Goal: Find specific page/section: Find specific page/section

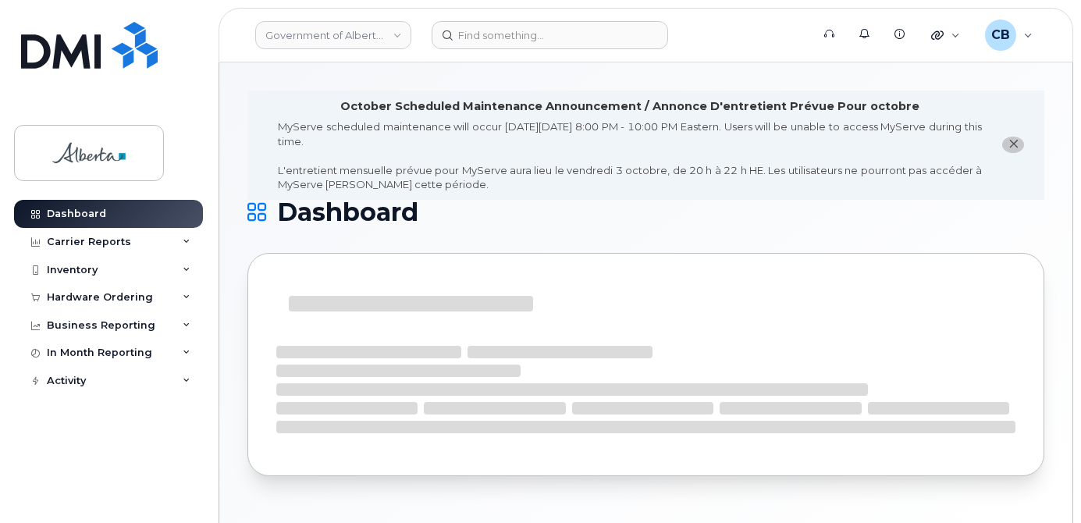
click at [1019, 148] on button "close notification" at bounding box center [1013, 145] width 22 height 16
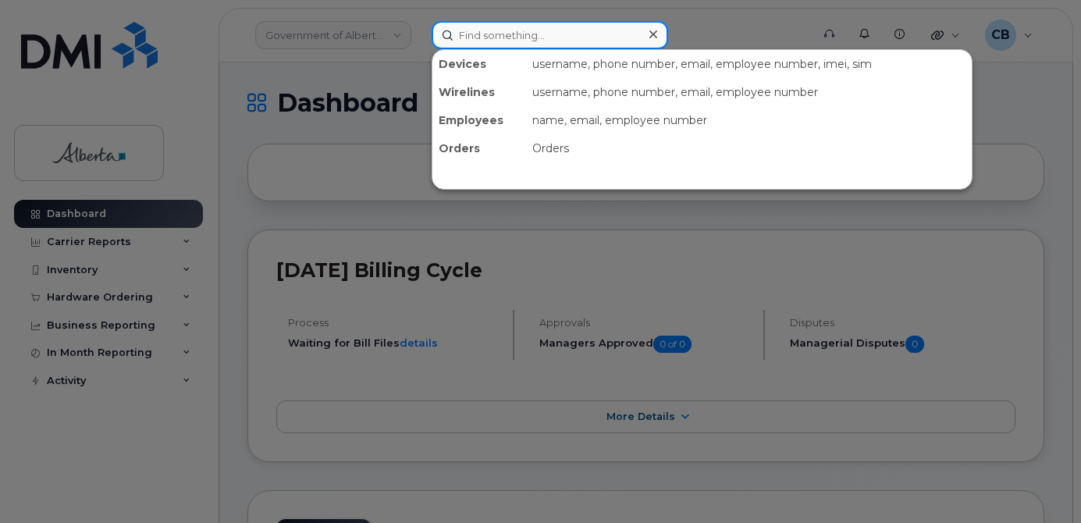
click at [494, 35] on input at bounding box center [550, 35] width 237 height 28
paste input "James Mahan"
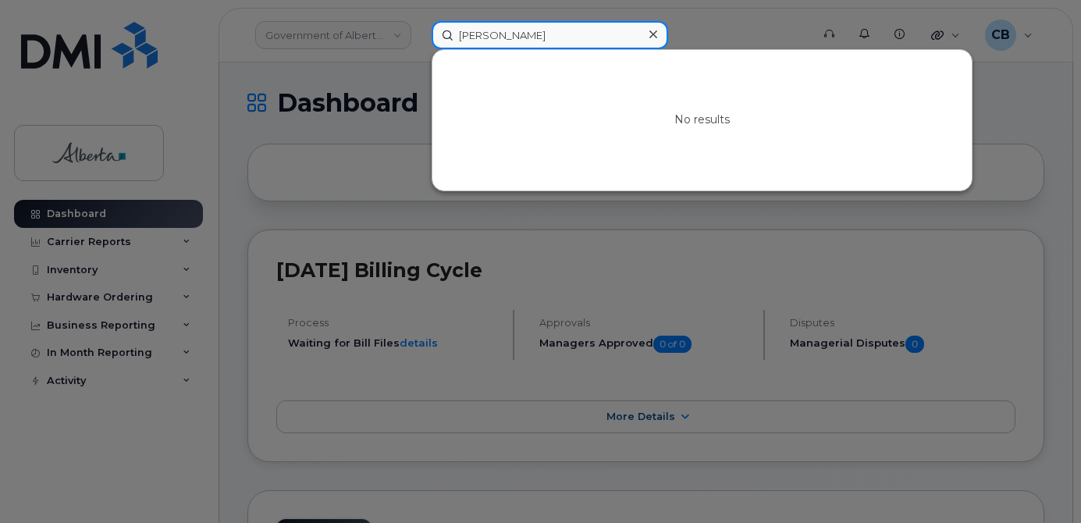
type input "James Mahan"
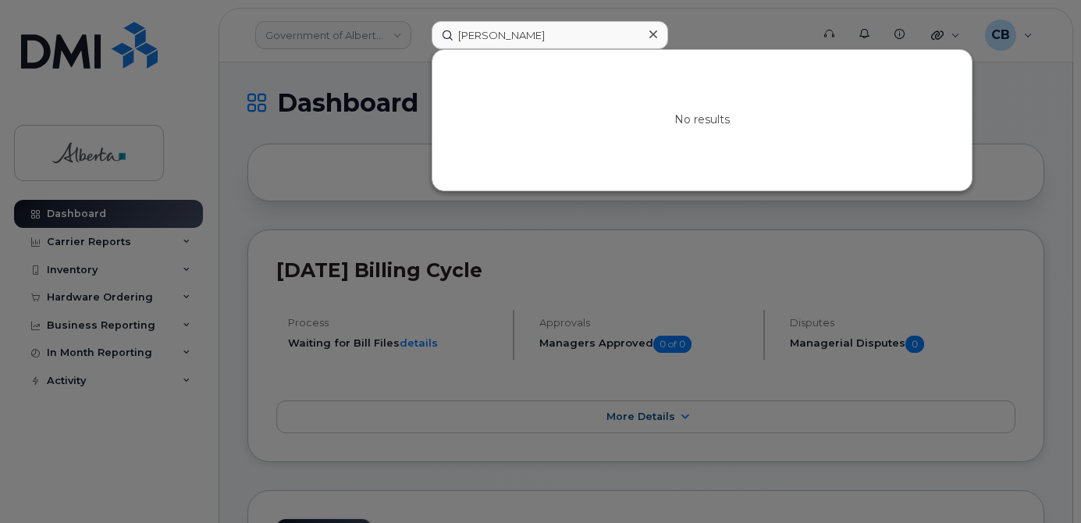
drag, startPoint x: 652, startPoint y: 37, endPoint x: 650, endPoint y: 45, distance: 8.0
click at [652, 38] on icon at bounding box center [653, 34] width 8 height 12
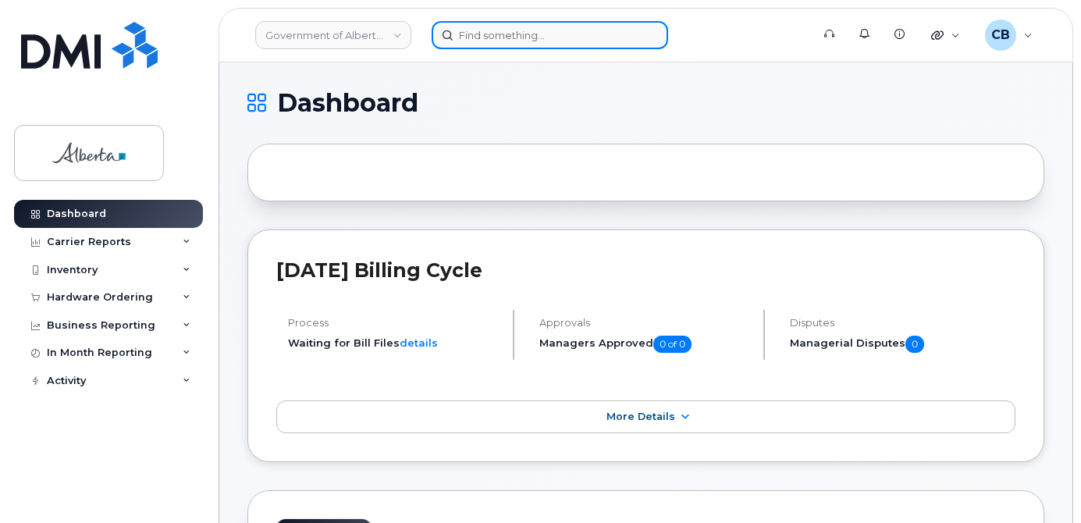
click at [498, 33] on input at bounding box center [550, 35] width 237 height 28
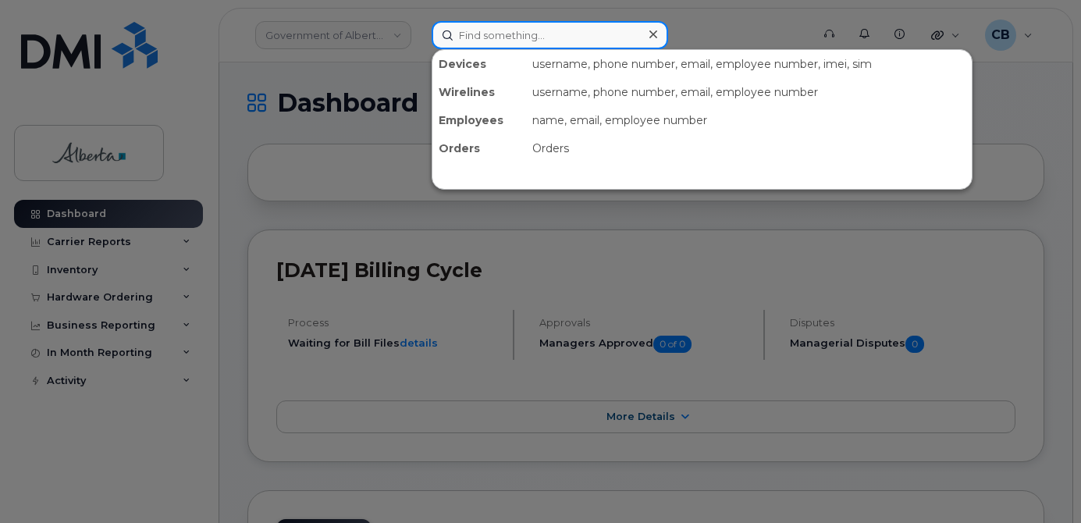
paste input "James Mahan"
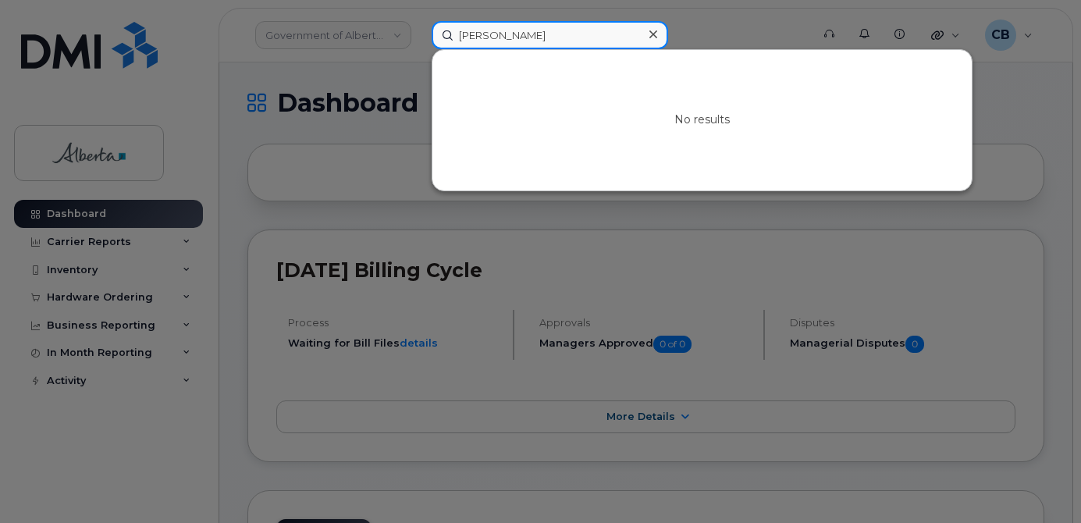
type input "James Mahan"
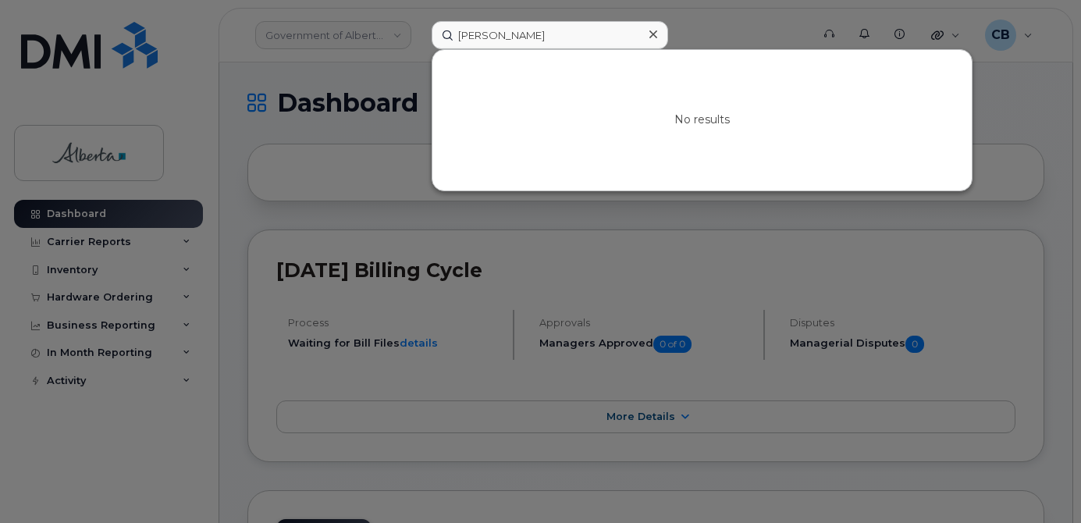
click at [656, 37] on icon at bounding box center [653, 34] width 8 height 8
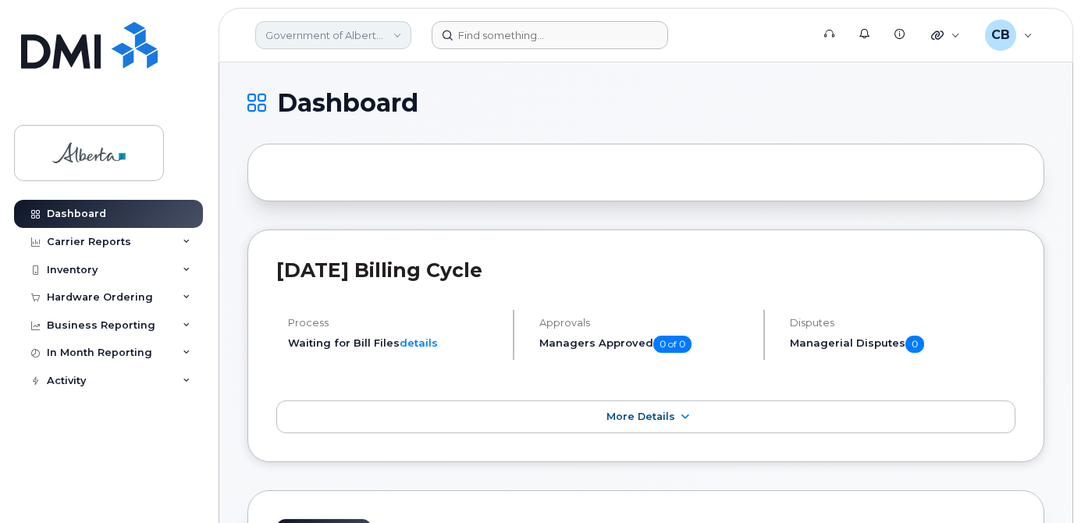
click at [400, 33] on link "Government of Alberta (GOA)" at bounding box center [333, 35] width 156 height 28
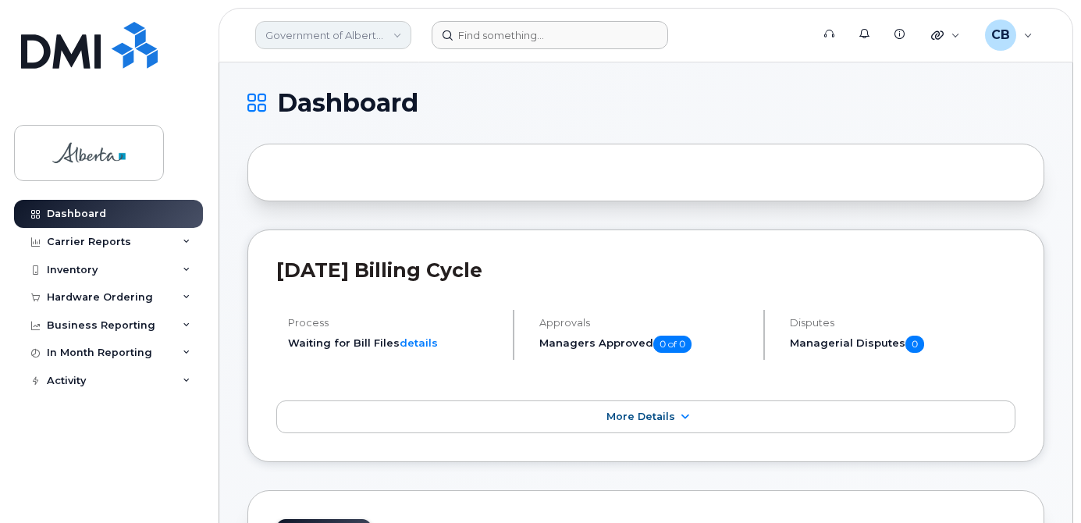
click at [389, 35] on link "Government of Alberta (GOA)" at bounding box center [333, 35] width 156 height 28
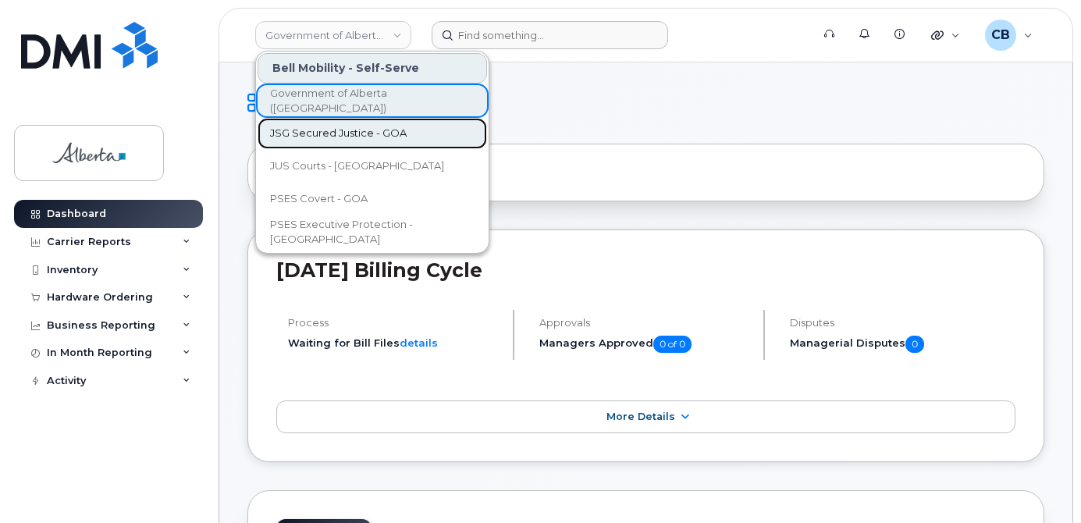
click at [354, 129] on span "JSG Secured Justice - GOA" at bounding box center [338, 134] width 137 height 16
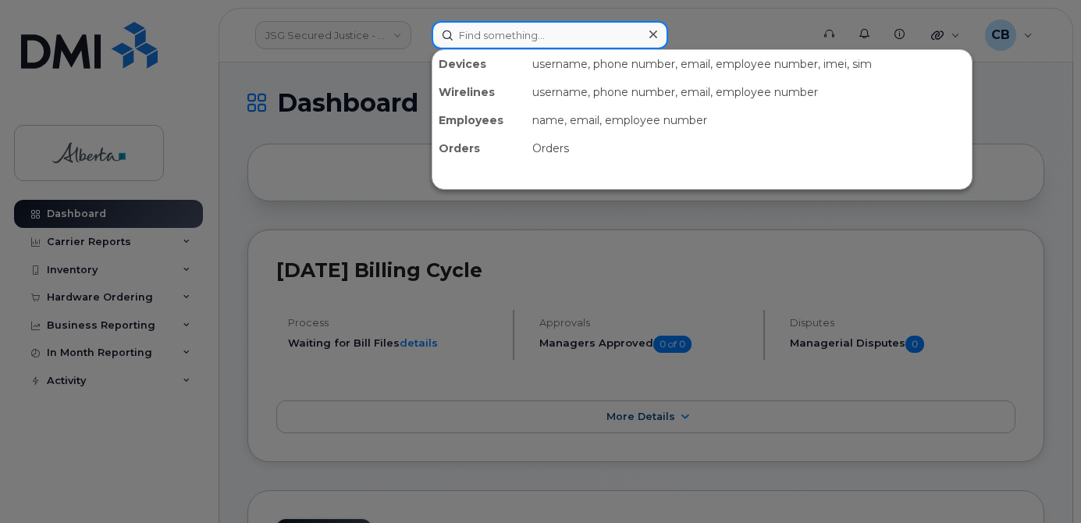
click at [461, 36] on input at bounding box center [550, 35] width 237 height 28
paste input "7809534326"
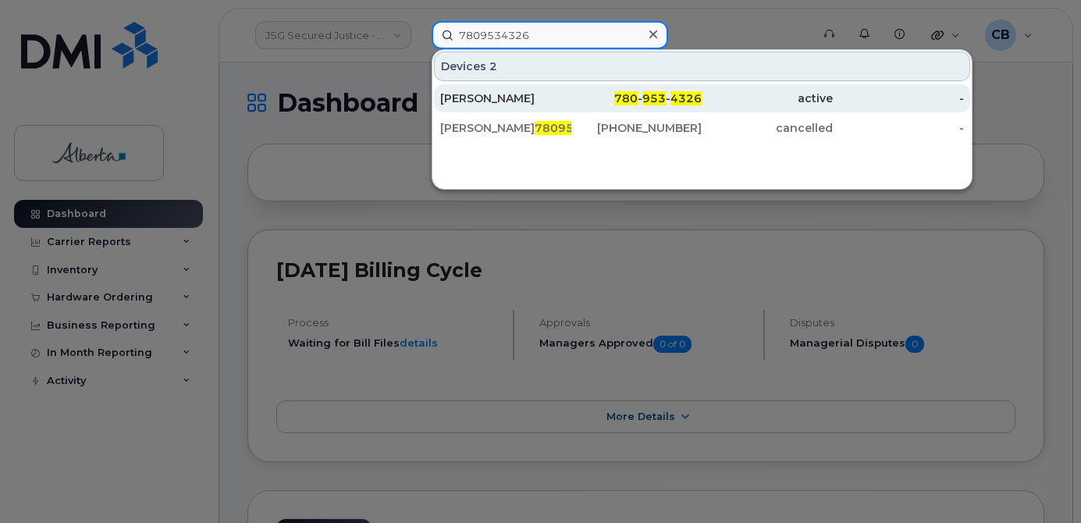
type input "7809534326"
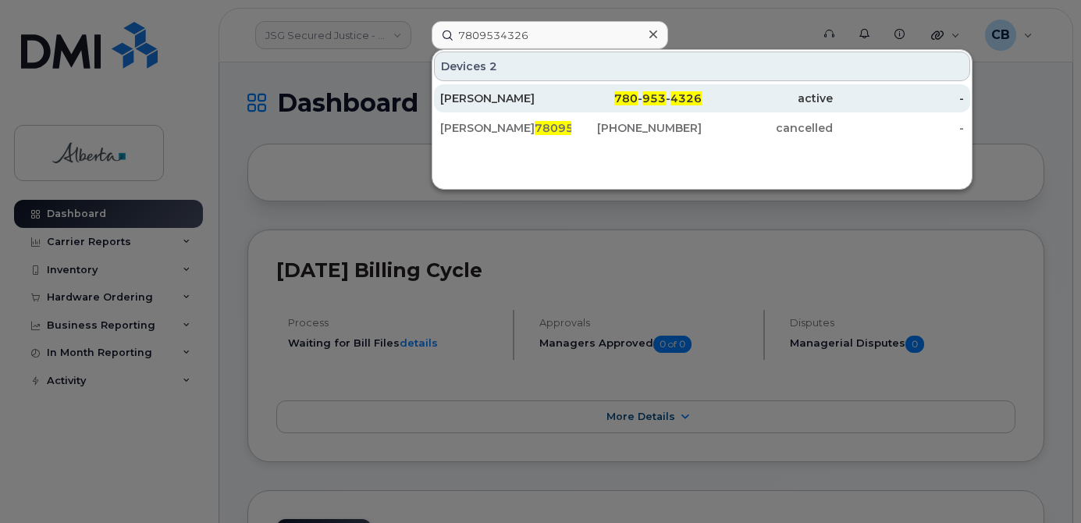
click at [461, 90] on div "[PERSON_NAME]" at bounding box center [505, 98] width 131 height 28
